Goal: Register for event/course

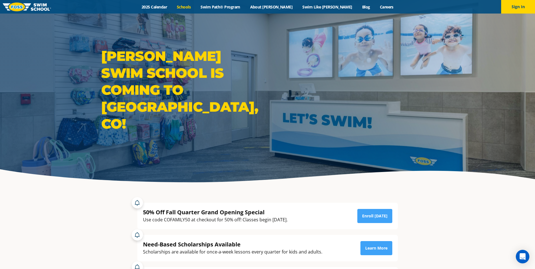
click at [196, 6] on link "Schools" at bounding box center [184, 6] width 24 height 5
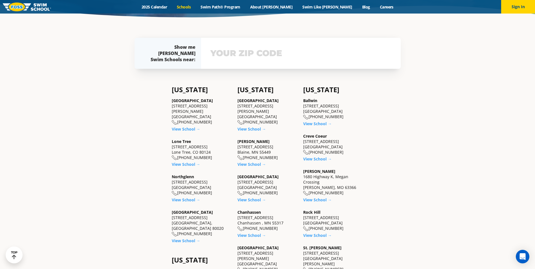
scroll to position [197, 0]
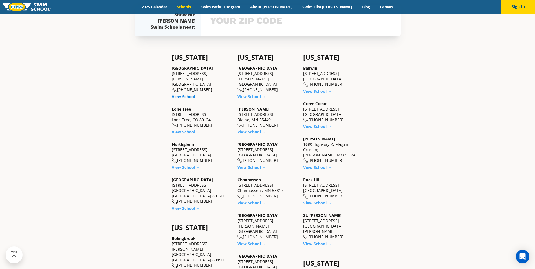
click at [188, 94] on link "View School →" at bounding box center [186, 96] width 28 height 5
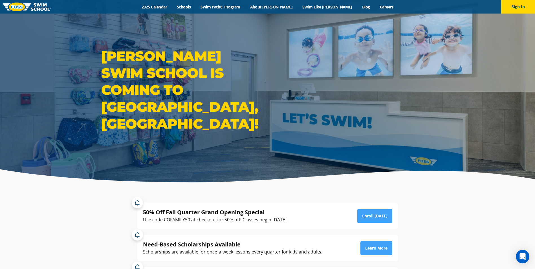
scroll to position [28, 0]
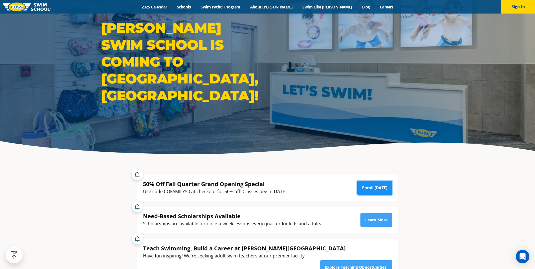
click at [378, 190] on link "Enroll Today" at bounding box center [374, 188] width 35 height 14
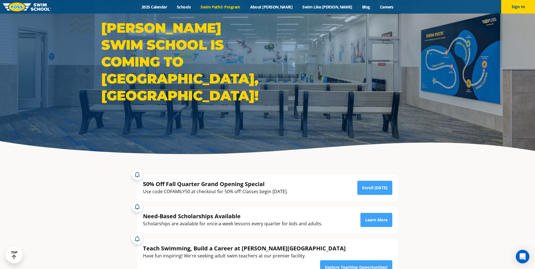
click at [245, 4] on link "Swim Path® Program" at bounding box center [220, 6] width 49 height 5
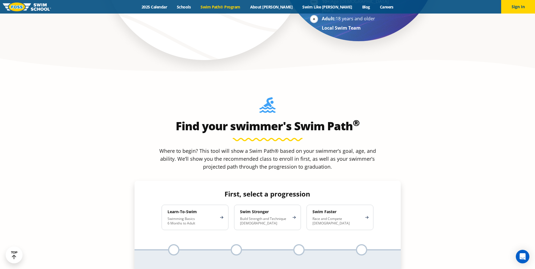
scroll to position [480, 0]
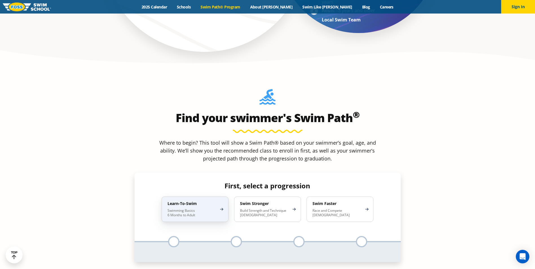
click at [197, 208] on p "Swimming Basics 6 Months to Adult" at bounding box center [192, 212] width 49 height 9
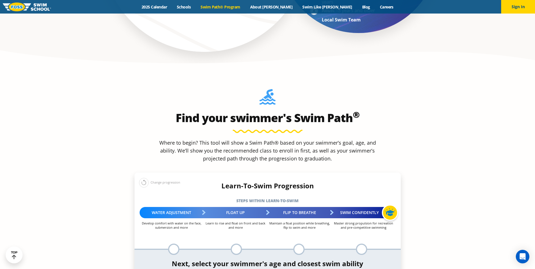
scroll to position [508, 0]
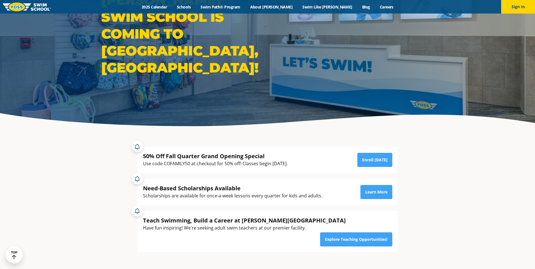
scroll to position [56, 0]
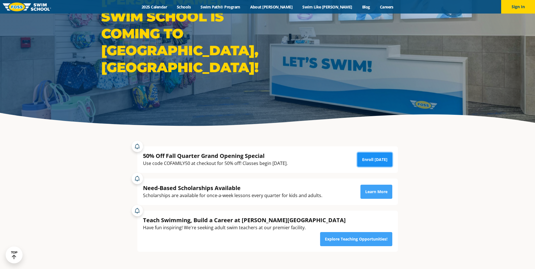
click at [381, 160] on link "Enroll Today" at bounding box center [374, 160] width 35 height 14
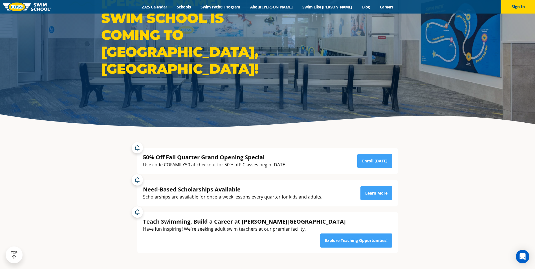
scroll to position [0, 0]
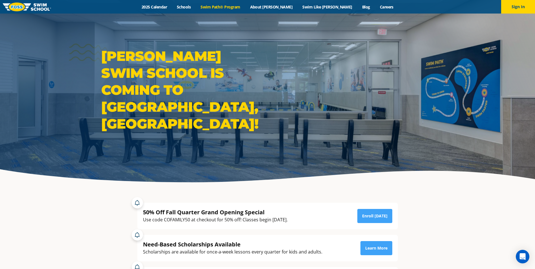
click at [244, 5] on link "Swim Path® Program" at bounding box center [220, 6] width 49 height 5
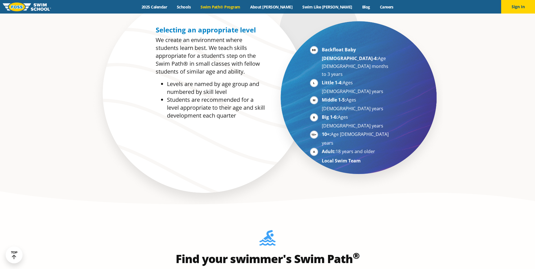
scroll to position [451, 0]
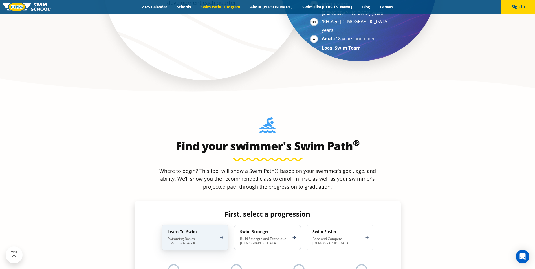
click at [218, 225] on div "Learn-To-Swim Swimming Basics 6 Months to Adult" at bounding box center [195, 237] width 67 height 25
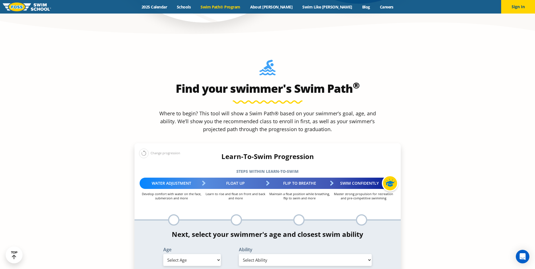
scroll to position [536, 0]
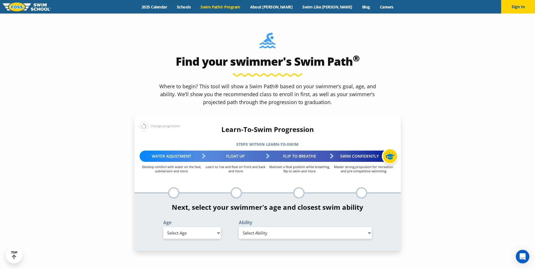
click at [216, 227] on select "Select Age [DEMOGRAPHIC_DATA] months - 1 year 1 year 2 years 3 years 4 years 5 …" at bounding box center [192, 233] width 58 height 12
select select "5-years"
click at [163, 227] on select "Select Age [DEMOGRAPHIC_DATA] months - 1 year 1 year 2 years 3 years 4 years 5 …" at bounding box center [192, 233] width 58 height 12
click at [310, 227] on select "Select Ability First in-water experience When in the water, reliant on a life j…" at bounding box center [305, 233] width 133 height 12
click at [239, 227] on select "Select Ability First in-water experience When in the water, reliant on a life j…" at bounding box center [305, 233] width 133 height 12
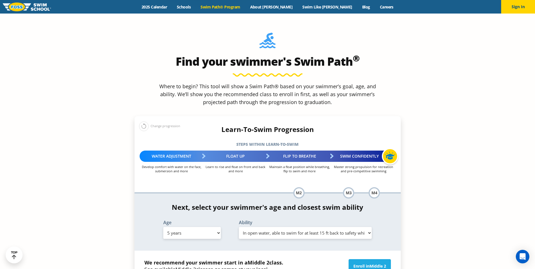
click at [308, 227] on select "Select Ability First in-water experience When in the water, reliant on a life j…" at bounding box center [305, 233] width 133 height 12
select select "5-years-when-in-the-water-reliant-on-a-life-jacket-or-floatation-device"
click at [239, 227] on select "Select Ability First in-water experience When in the water, reliant on a life j…" at bounding box center [305, 233] width 133 height 12
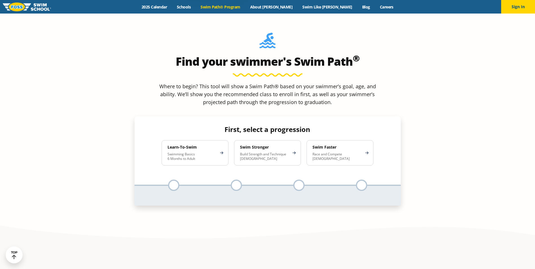
scroll to position [536, 0]
click at [210, 152] on p "Swimming Basics 6 Months to Adult" at bounding box center [192, 156] width 49 height 9
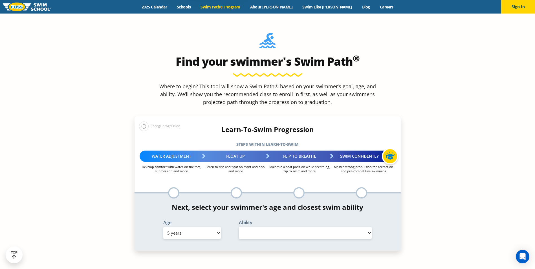
click at [207, 227] on select "Select Age [DEMOGRAPHIC_DATA] months - 1 year 1 year 2 years 3 years 4 years 5 …" at bounding box center [192, 233] width 58 height 12
drag, startPoint x: 450, startPoint y: 160, endPoint x: 438, endPoint y: 115, distance: 46.0
click at [449, 160] on section "Find your swimmer's Swim Path ® Where to begin? This tool will show a Swim Path…" at bounding box center [267, 151] width 535 height 277
